Goal: Task Accomplishment & Management: Complete application form

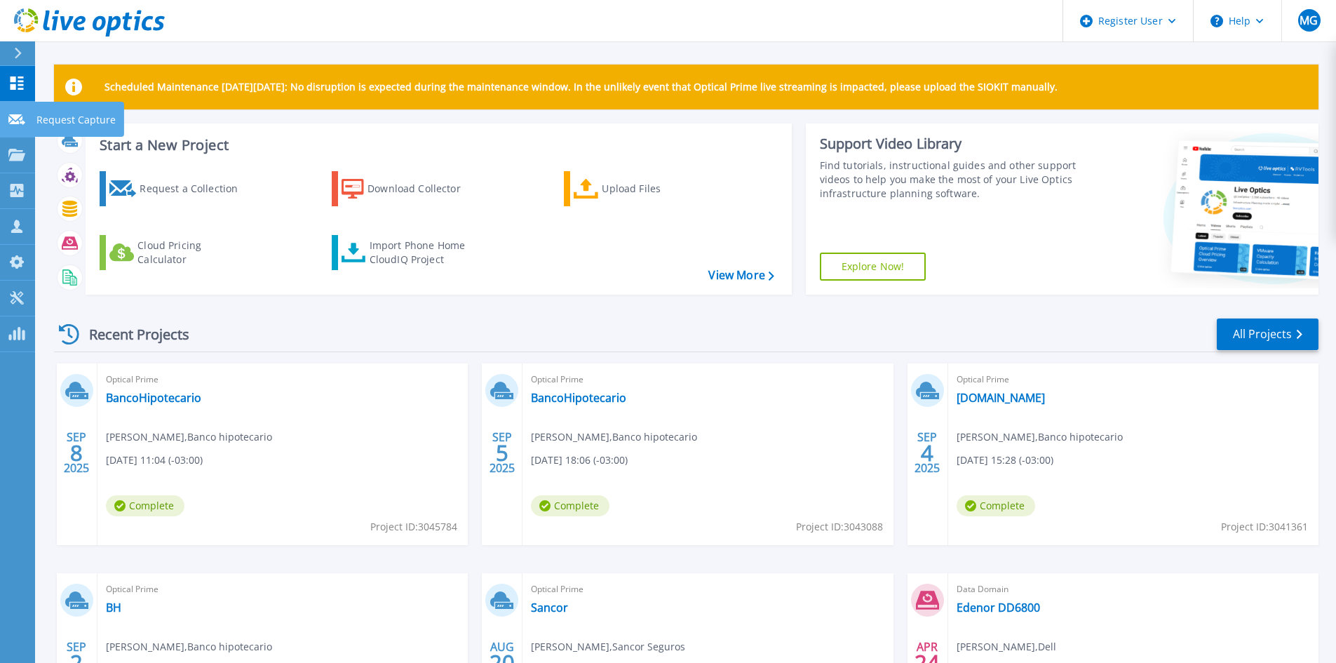
click at [11, 121] on icon at bounding box center [16, 119] width 17 height 11
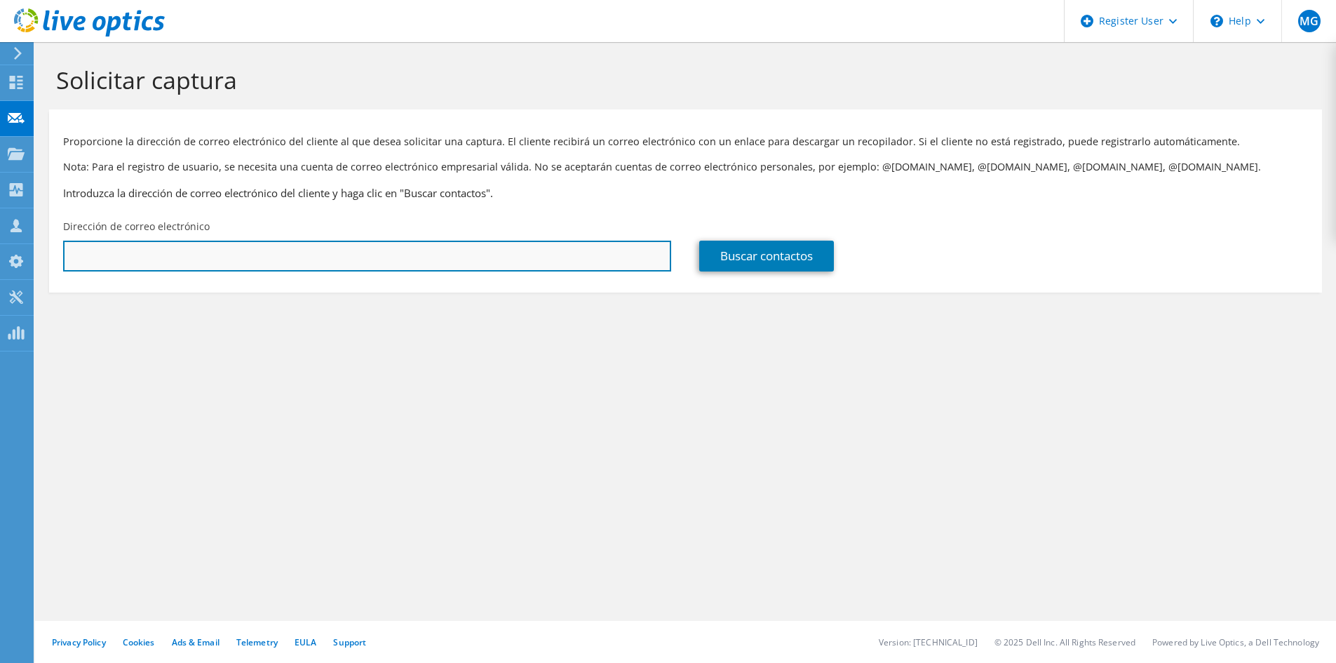
click at [480, 264] on input "text" at bounding box center [367, 256] width 608 height 31
paste input "wfulle@insud.com.ar"
type input "wfulle@insud.com.ar"
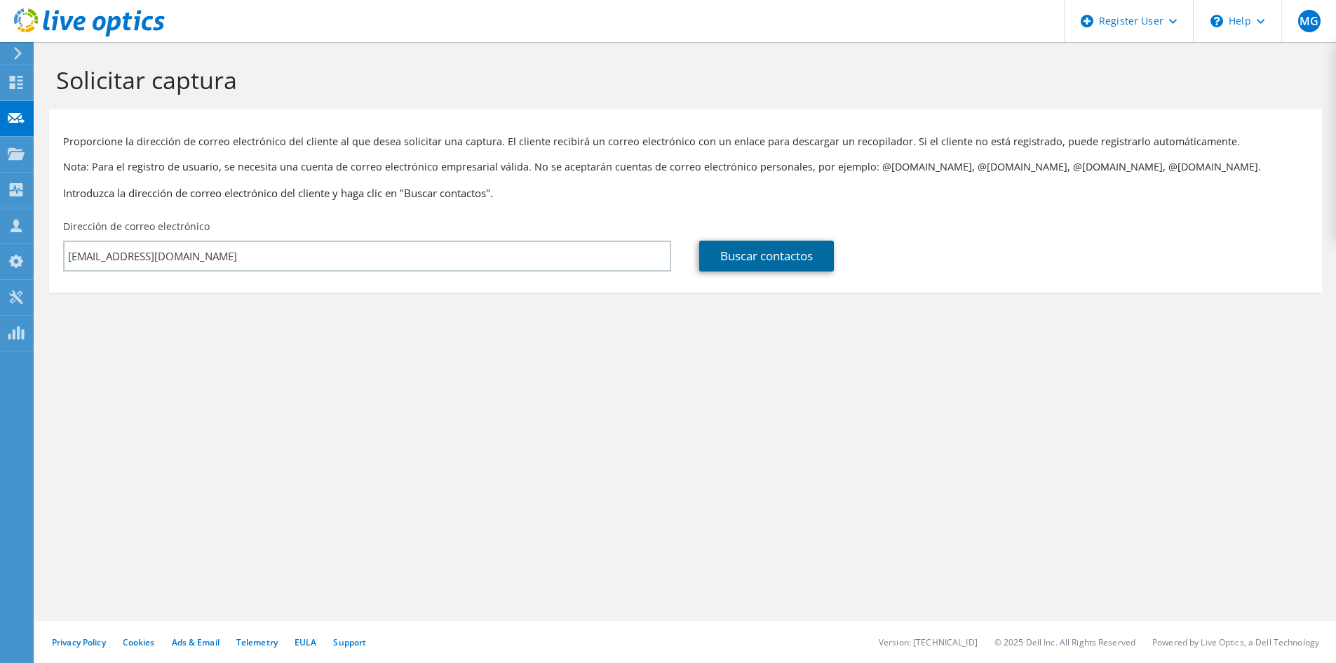
click at [779, 245] on link "Buscar contactos" at bounding box center [766, 256] width 135 height 31
type input "ROMIKIN SA"
type input "Walter"
type input "Fulle"
type input "[GEOGRAPHIC_DATA]"
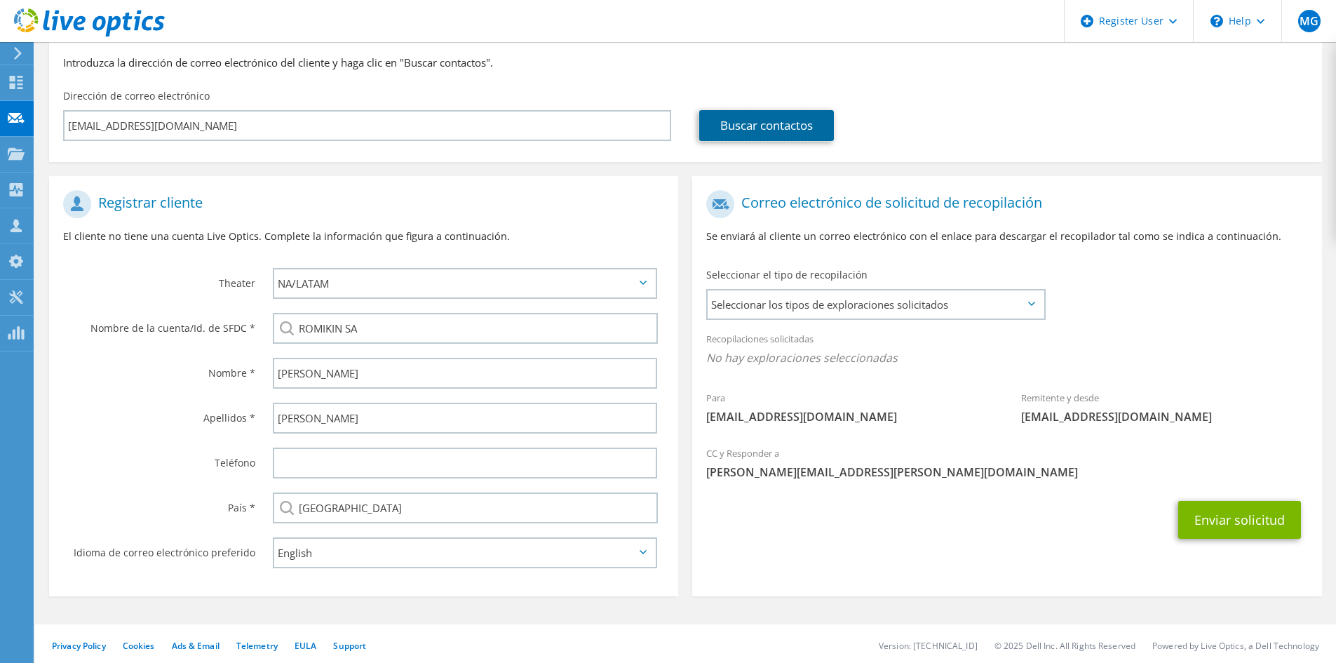
scroll to position [134, 0]
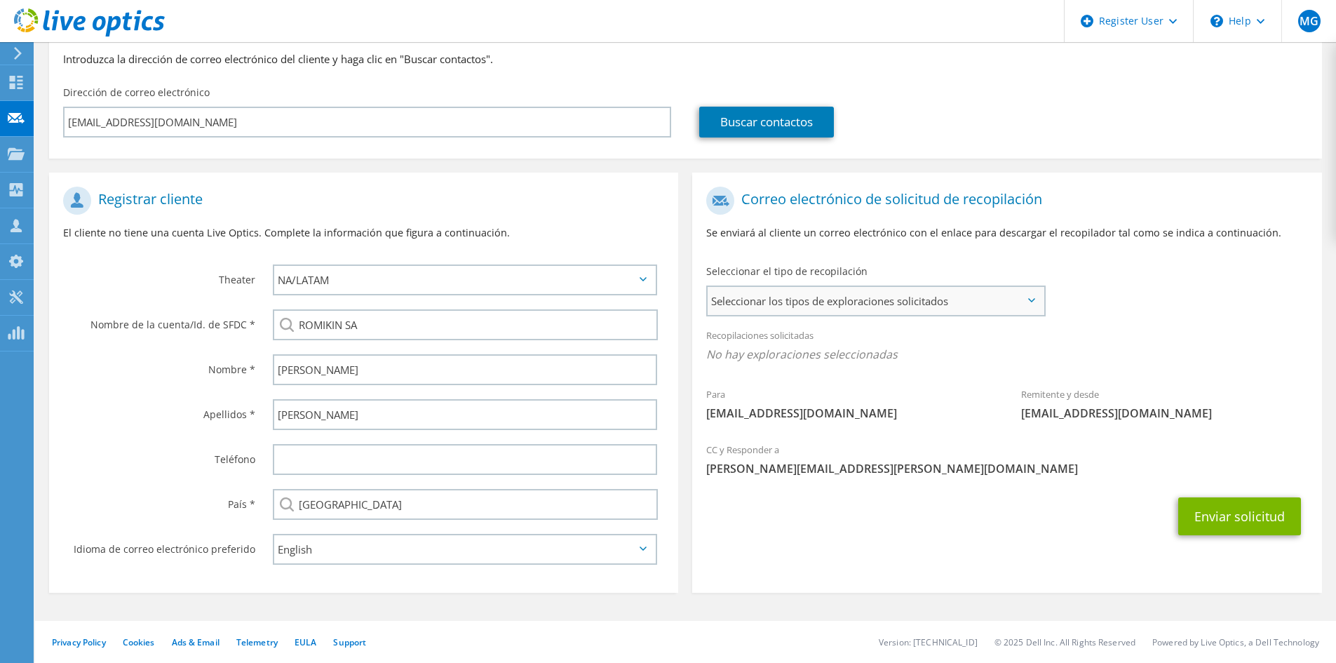
click at [1027, 291] on span "Seleccionar los tipos de exploraciones solicitados" at bounding box center [876, 301] width 336 height 28
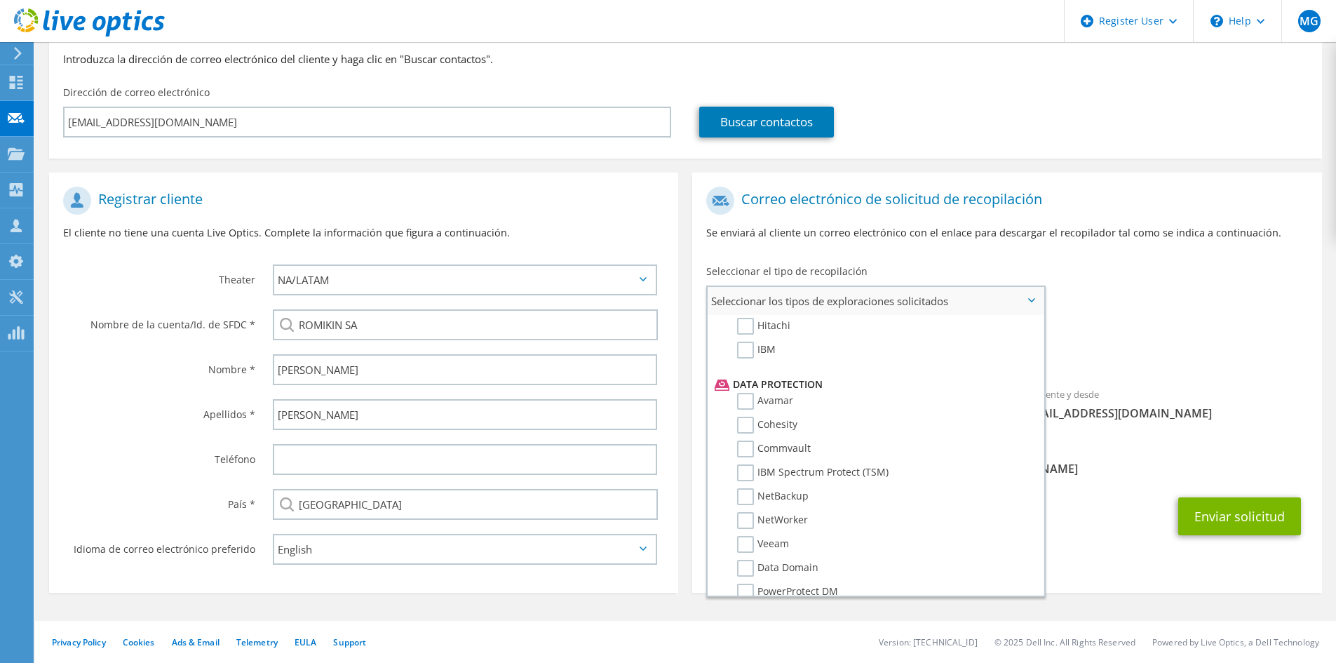
scroll to position [619, 0]
click at [748, 499] on label "Data Domain" at bounding box center [777, 498] width 81 height 17
click at [0, 0] on input "Data Domain" at bounding box center [0, 0] width 0 height 0
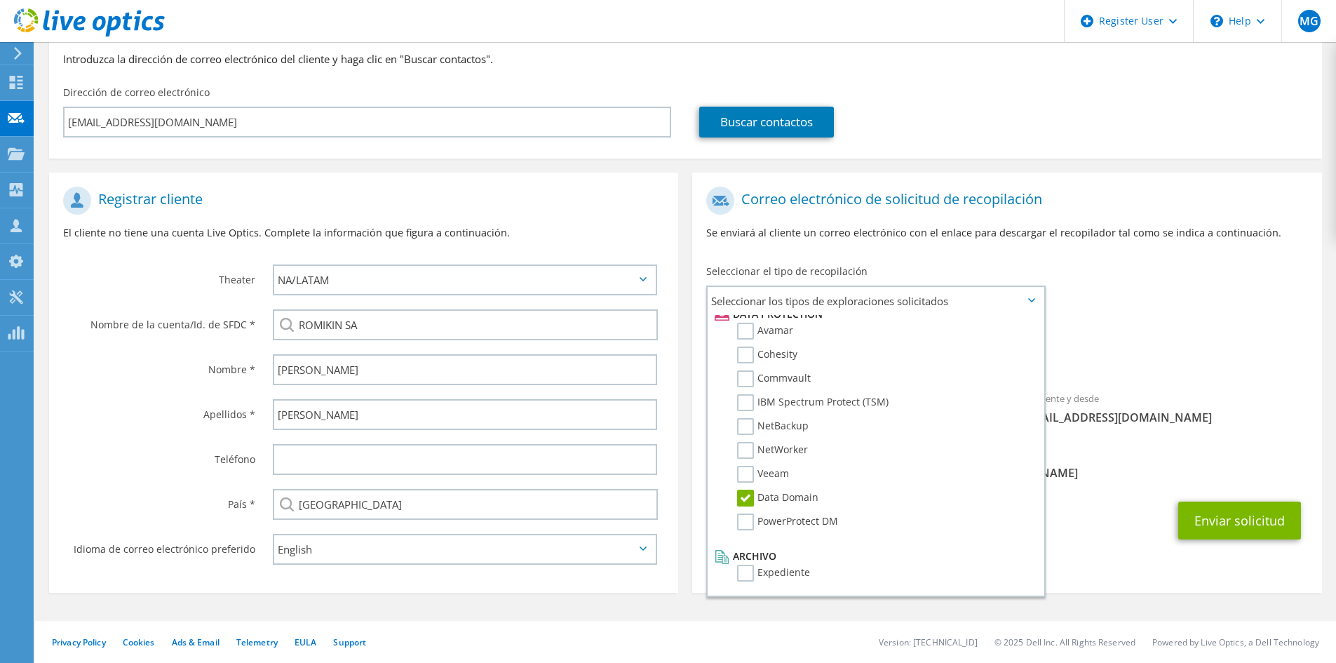
click at [1244, 405] on div "Remitente y desde liveoptics@liveoptics.com" at bounding box center [1164, 408] width 315 height 48
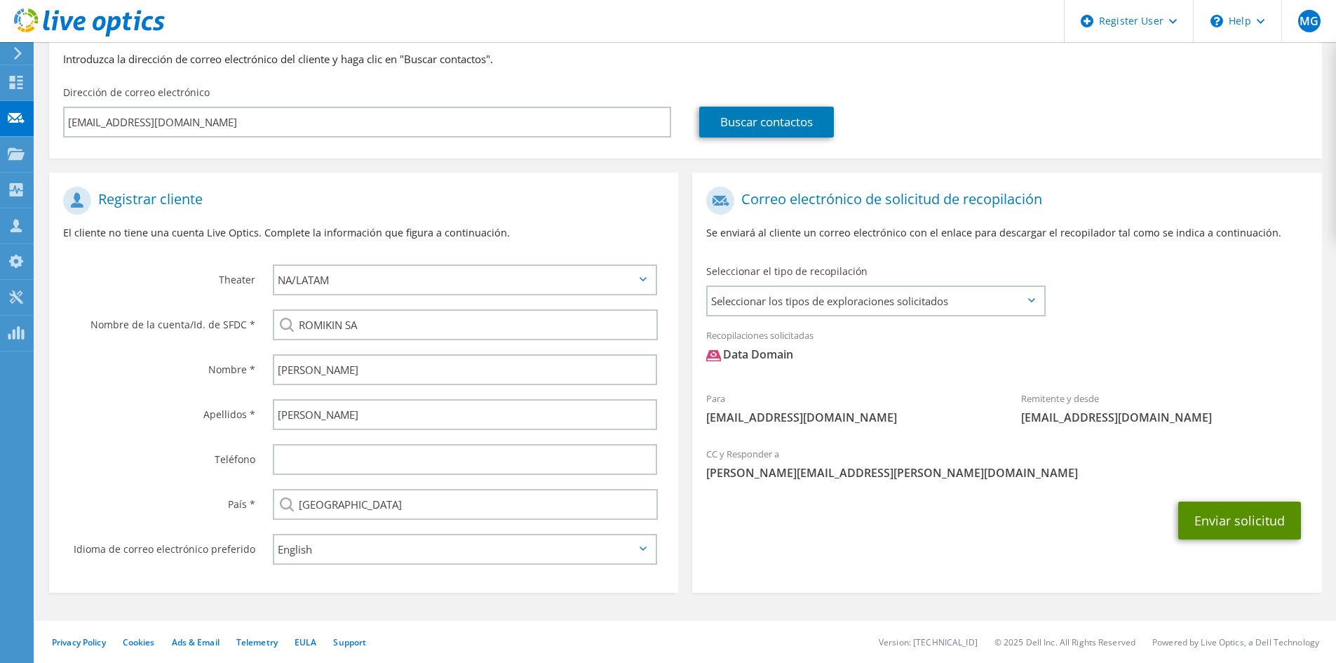
click at [1225, 519] on button "Enviar solicitud" at bounding box center [1239, 520] width 123 height 38
